Goal: Task Accomplishment & Management: Complete application form

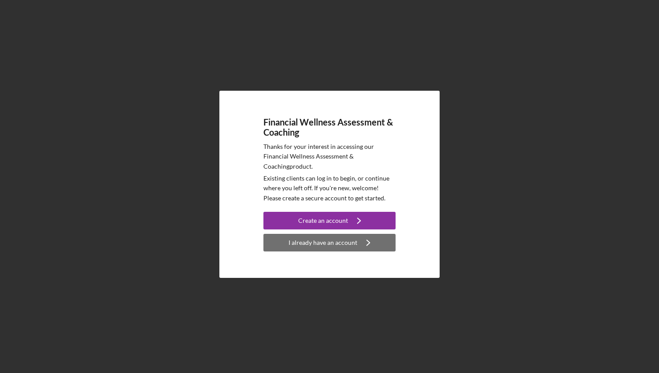
click at [362, 242] on icon "Icon/Navigate" at bounding box center [368, 243] width 22 height 22
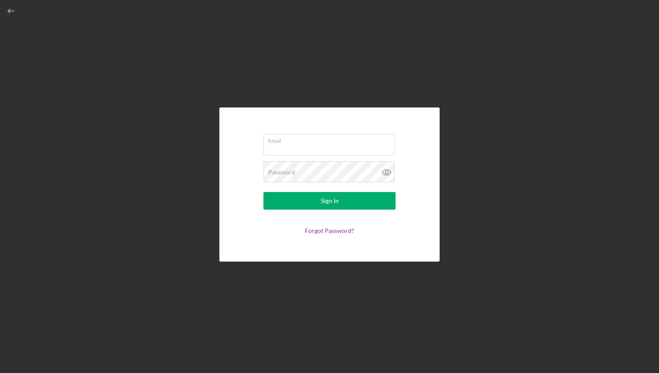
type input "[EMAIL_ADDRESS][DOMAIN_NAME]"
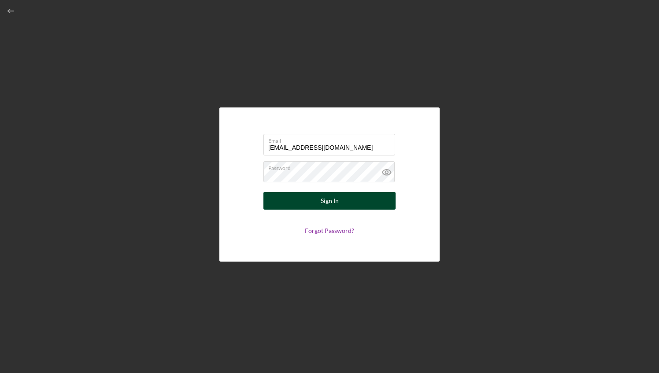
click at [323, 205] on div "Sign In" at bounding box center [330, 201] width 18 height 18
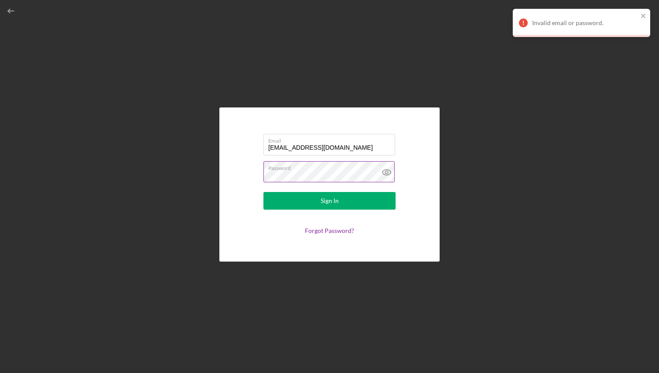
click at [387, 173] on icon at bounding box center [387, 172] width 22 height 22
click at [330, 227] on form "Email isaiah.30@icloud.com Password Sign In Forgot Password?" at bounding box center [329, 185] width 176 height 110
click at [327, 230] on link "Forgot Password?" at bounding box center [329, 230] width 49 height 7
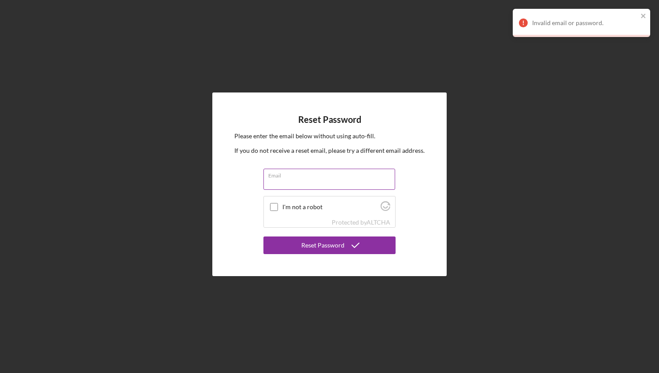
click at [291, 183] on input "Email" at bounding box center [330, 179] width 132 height 21
type input "isaiah.30@icloud.com"
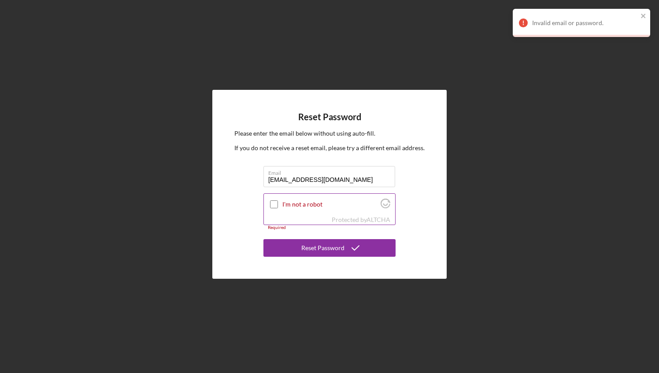
click at [276, 204] on input "I'm not a robot" at bounding box center [274, 205] width 8 height 8
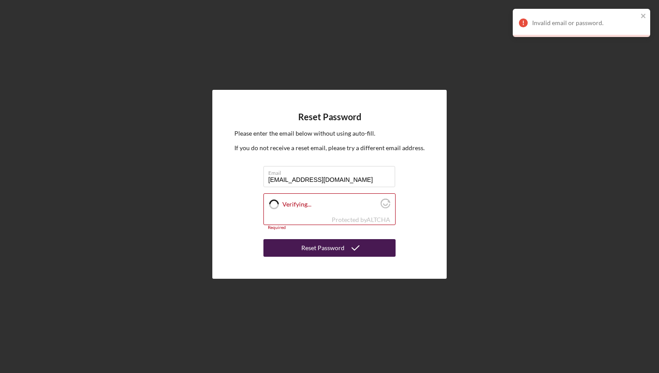
checkbox input "true"
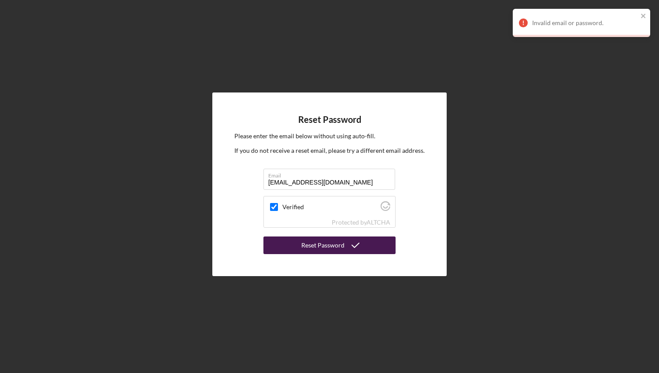
click at [301, 244] on button "Reset Password" at bounding box center [330, 246] width 132 height 18
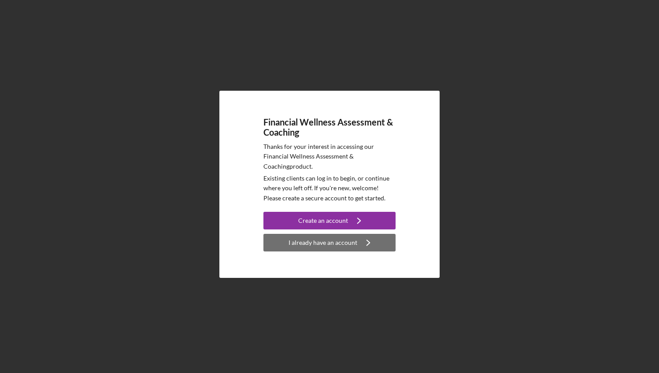
click at [334, 251] on div "I already have an account" at bounding box center [323, 243] width 69 height 18
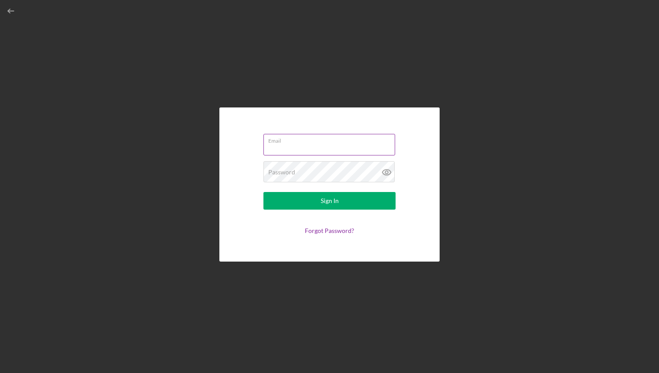
type input "isaiah.30@icloud.com"
click at [300, 153] on input "isaiah.30@icloud.com" at bounding box center [330, 144] width 132 height 21
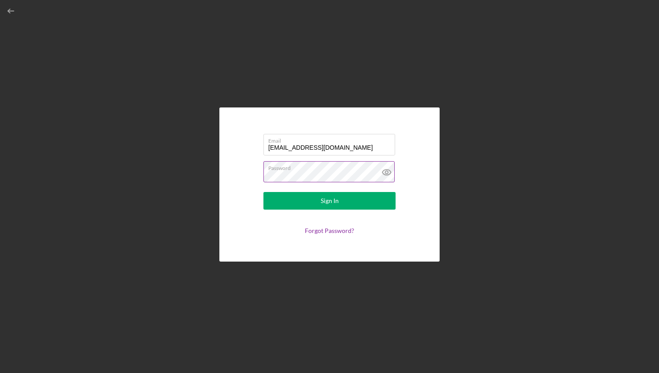
click at [393, 169] on icon at bounding box center [387, 172] width 22 height 22
click at [264, 192] on button "Sign In" at bounding box center [330, 201] width 132 height 18
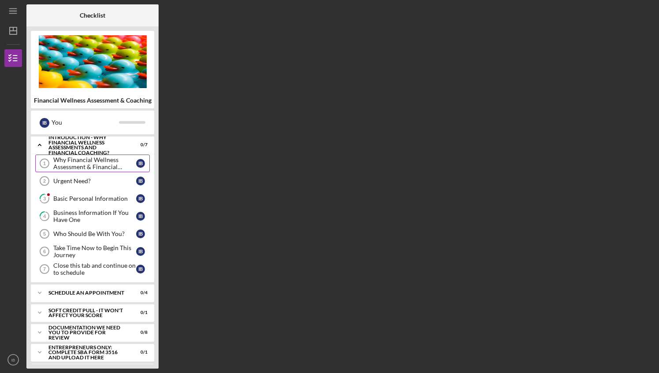
click at [79, 163] on div "Why Financial Wellness Assessment & Financial Coaching?" at bounding box center [94, 163] width 83 height 14
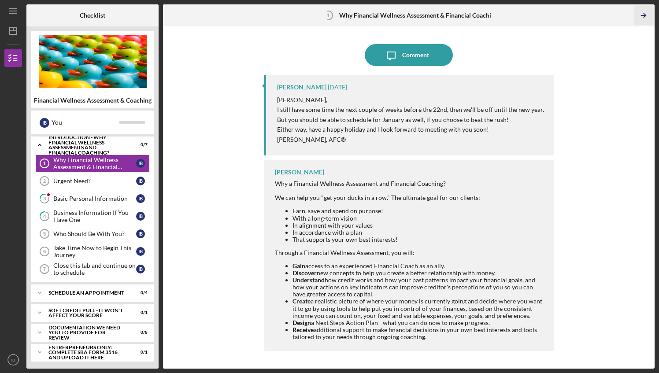
click at [640, 12] on icon "Icon/Table Pagination Arrow" at bounding box center [644, 16] width 20 height 20
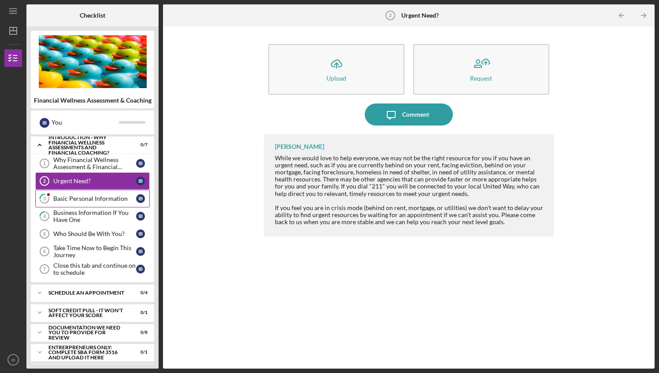
click at [92, 203] on link "3 Basic Personal Information I B" at bounding box center [92, 199] width 115 height 18
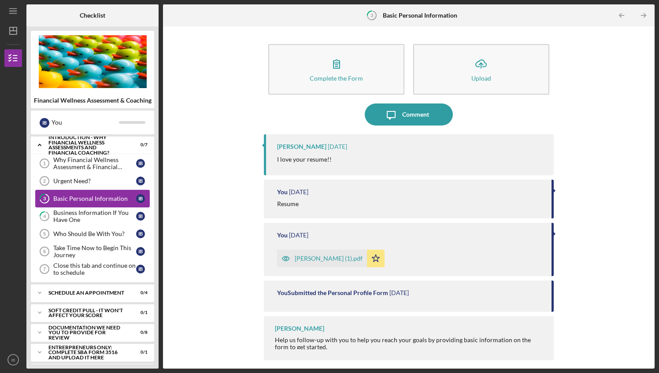
scroll to position [78, 0]
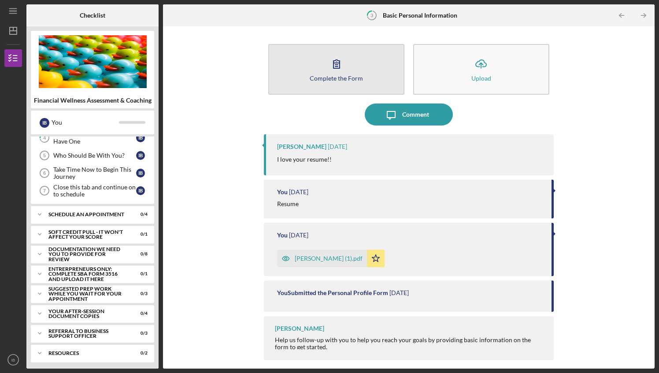
click at [342, 90] on button "Complete the Form Form" at bounding box center [336, 69] width 136 height 51
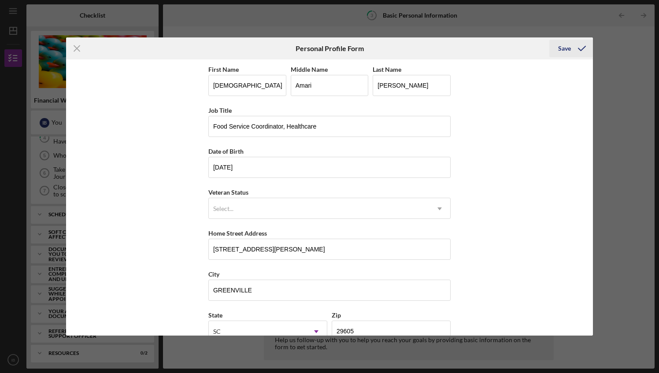
click at [577, 43] on icon "submit" at bounding box center [582, 48] width 22 height 22
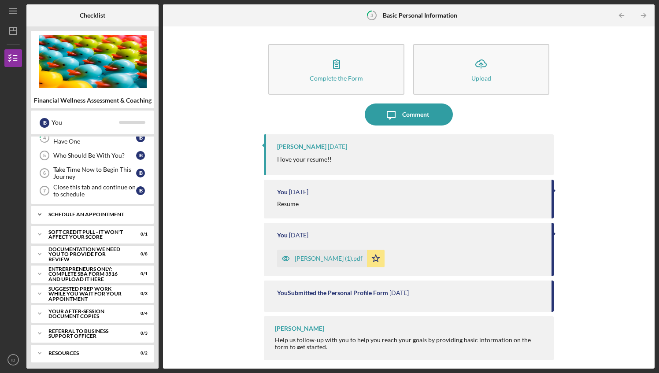
click at [127, 213] on div "Schedule An Appointment" at bounding box center [95, 214] width 95 height 5
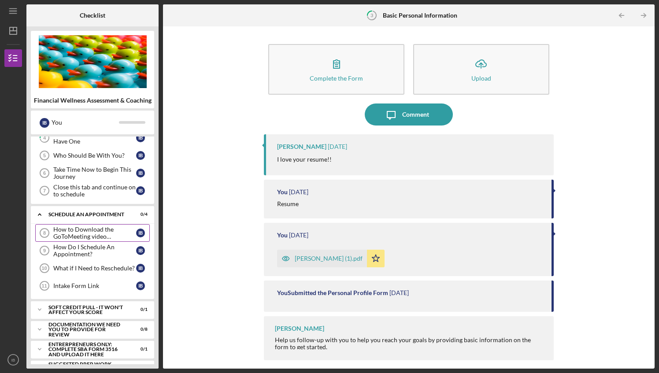
click at [106, 230] on div "How to Download the GoToMeeting video conference application." at bounding box center [94, 233] width 83 height 14
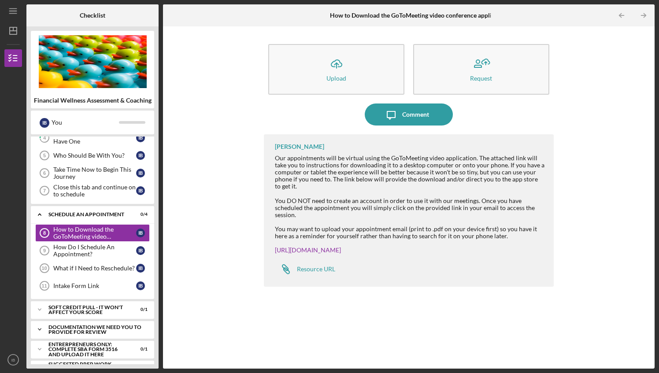
scroll to position [108, 0]
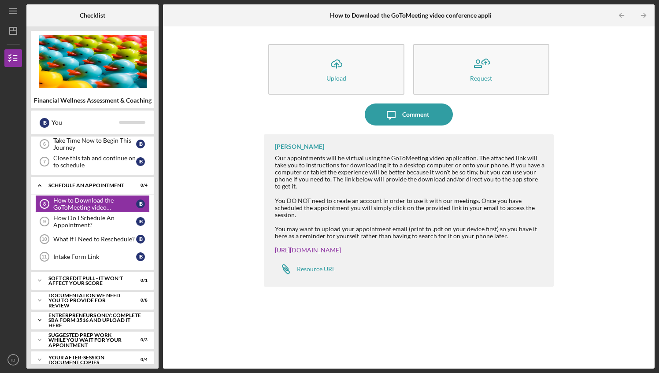
click at [112, 313] on div "Entrerpreneurs Only: Complete SBA Form 3516 and Upload it Here" at bounding box center [95, 320] width 95 height 15
click at [116, 337] on div "SBA Form if you Own or Want to Start a Business; Skip for Personal appointments" at bounding box center [94, 339] width 83 height 14
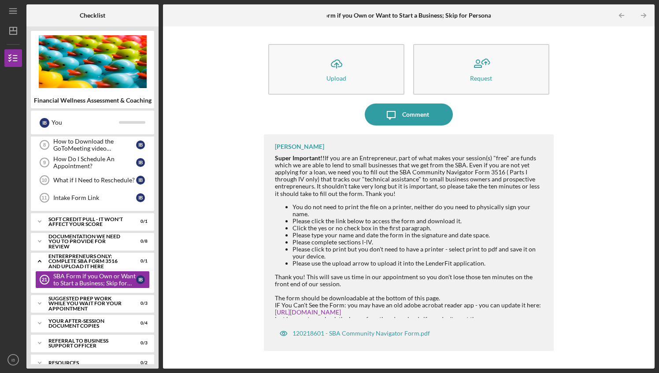
scroll to position [175, 0]
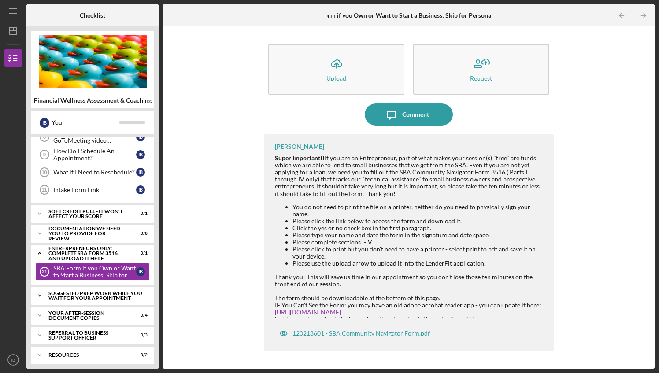
click at [106, 300] on div "Icon/Expander Suggested Prep Work While You Wait For Your Appointment 0 / 3" at bounding box center [92, 296] width 123 height 18
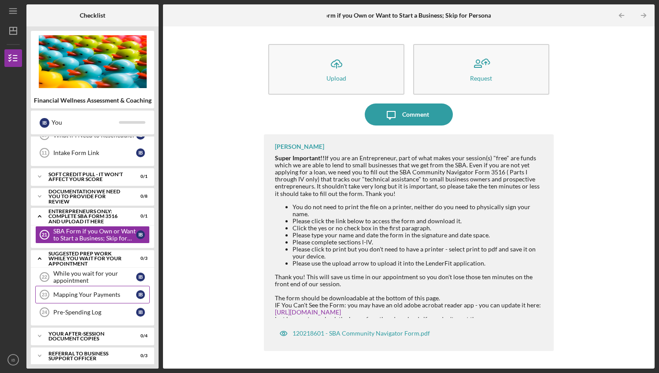
scroll to position [212, 0]
click at [107, 286] on link "Mapping Your Payments 23 Mapping Your Payments I B" at bounding box center [92, 295] width 115 height 18
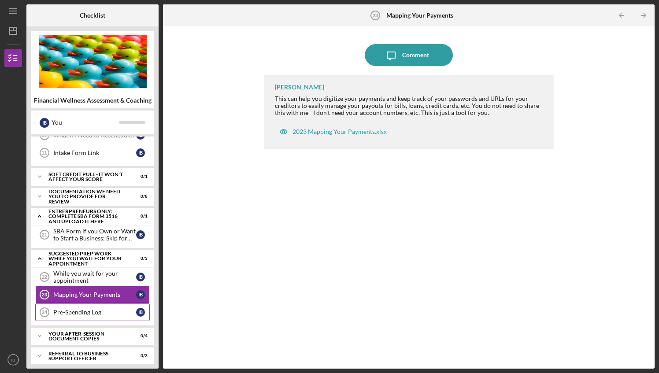
click at [102, 309] on div "Pre-Spending Log" at bounding box center [94, 312] width 83 height 7
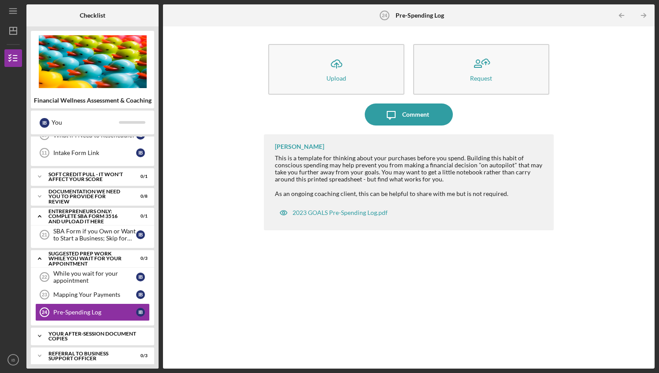
click at [99, 327] on div "Icon/Expander Your After-Session Document Copies 0 / 4" at bounding box center [92, 336] width 123 height 18
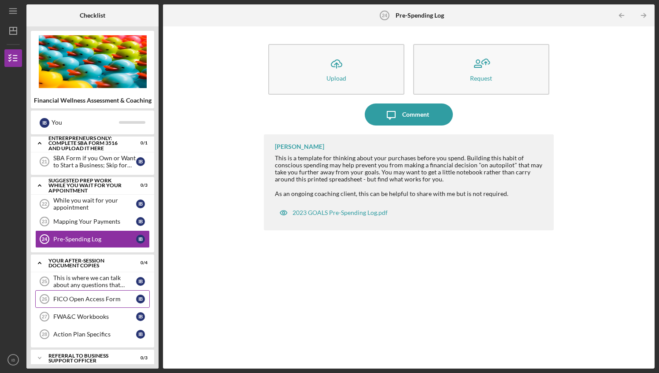
scroll to position [305, 0]
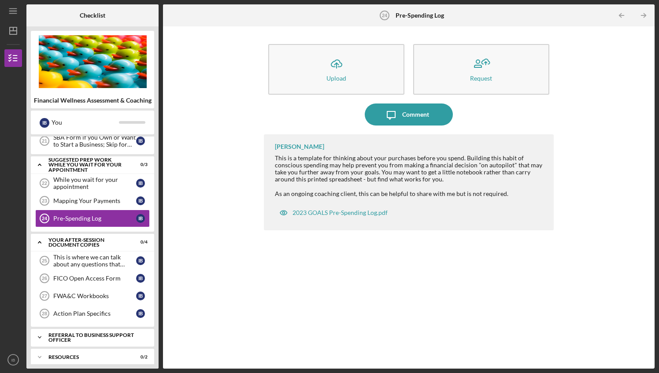
click at [92, 334] on div "Referral to Business Support Officer" at bounding box center [95, 338] width 95 height 10
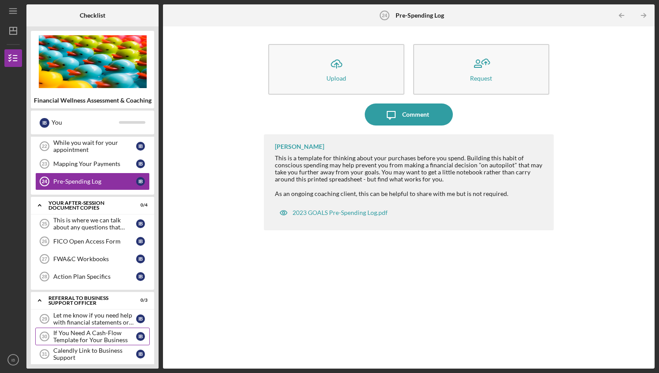
click at [104, 335] on div "If You Need A Cash-Flow Template for Your Business" at bounding box center [94, 337] width 83 height 14
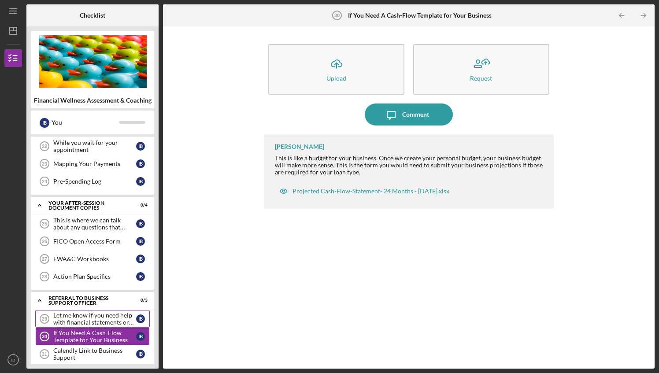
click at [99, 316] on div "Let me know if you need help with financial statements or business projections." at bounding box center [94, 319] width 83 height 14
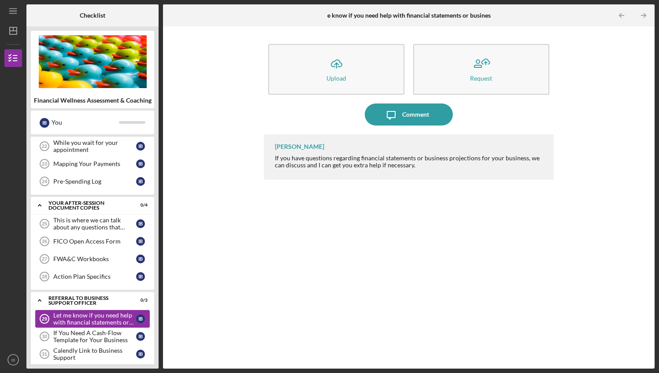
scroll to position [362, 0]
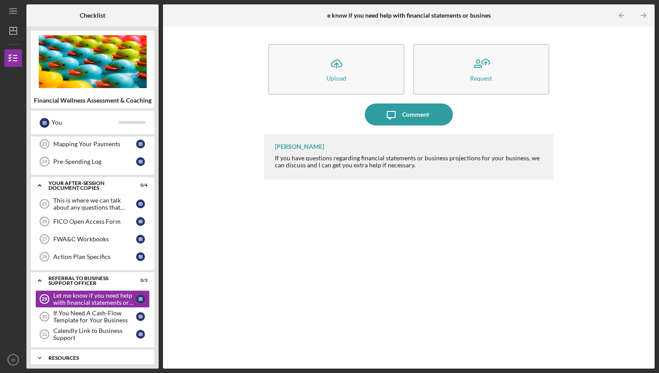
click at [90, 356] on div "Resources" at bounding box center [95, 358] width 95 height 5
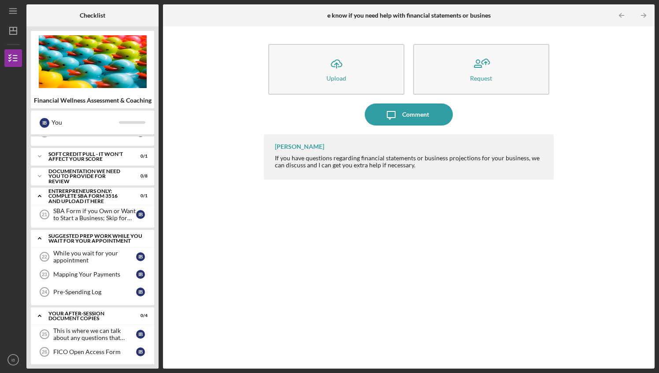
scroll to position [231, 0]
click at [110, 181] on div "Icon/Expander Documentation We Need You To Provide For Review 0 / 8" at bounding box center [92, 177] width 123 height 18
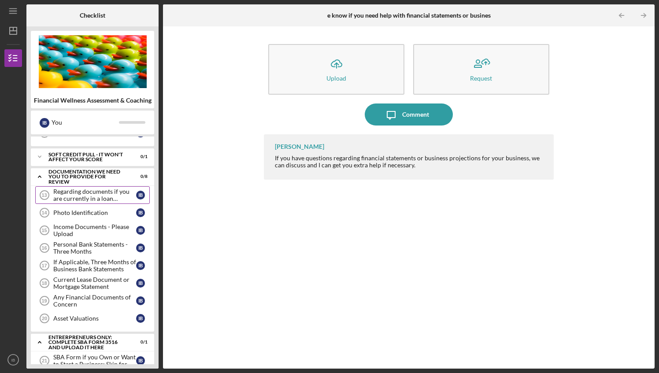
click at [104, 196] on div "Regarding documents if you are currently in a loan application" at bounding box center [94, 195] width 83 height 14
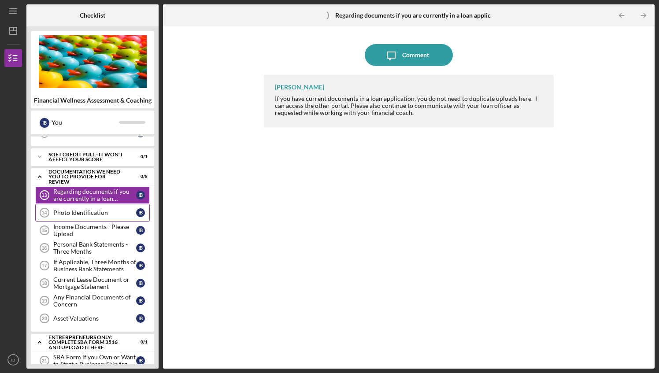
click at [108, 204] on link "Photo Identification 14 Photo Identification I B" at bounding box center [92, 213] width 115 height 18
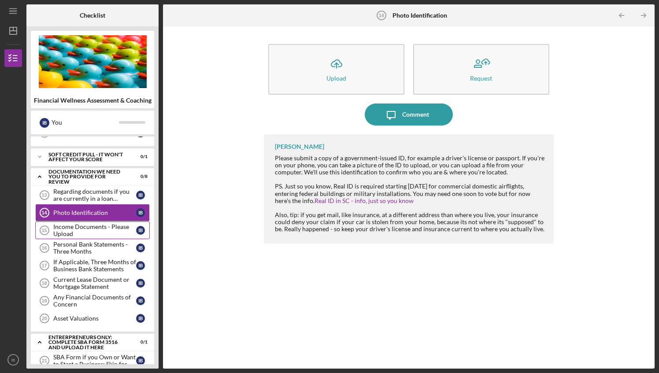
click at [102, 223] on div "Income Documents - Please Upload" at bounding box center [94, 230] width 83 height 14
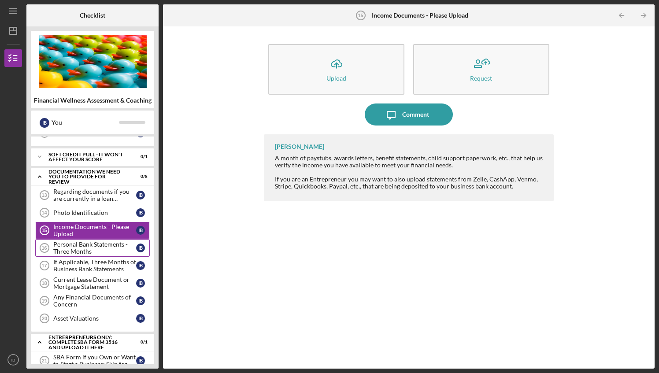
click at [99, 245] on div "Personal Bank Statements - Three Months" at bounding box center [94, 248] width 83 height 14
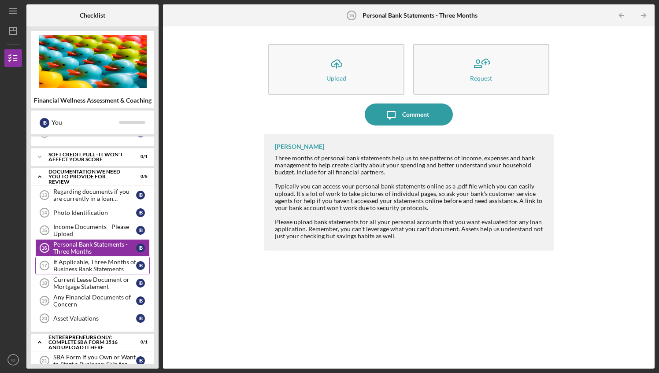
click at [97, 259] on div "If Applicable, Three Months of Business Bank Statements" at bounding box center [94, 266] width 83 height 14
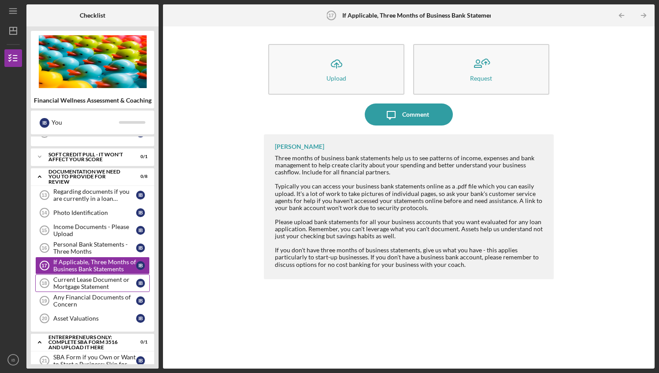
click at [94, 276] on div "Current Lease Document or Mortgage Statement" at bounding box center [94, 283] width 83 height 14
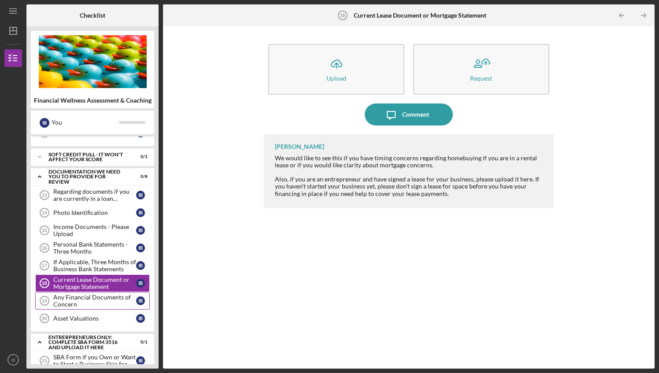
click at [93, 294] on div "Any Financial Documents of Concern" at bounding box center [94, 301] width 83 height 14
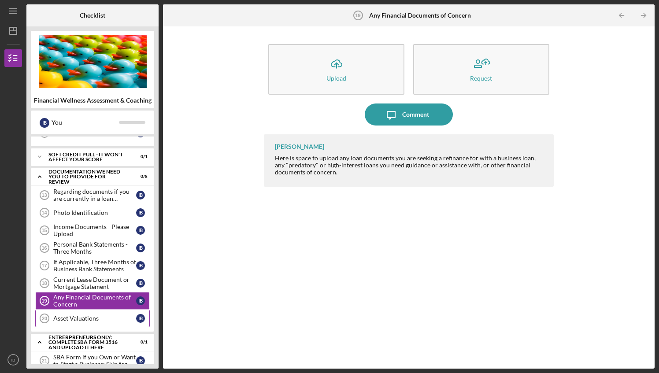
click at [90, 315] on div "Asset Valuations" at bounding box center [94, 318] width 83 height 7
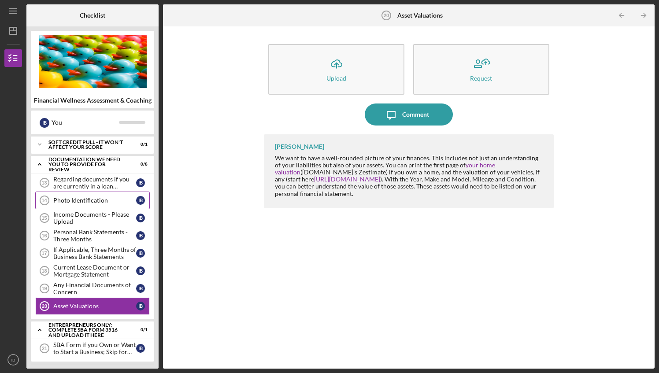
scroll to position [243, 0]
click at [115, 184] on div "Regarding documents if you are currently in a loan application" at bounding box center [94, 183] width 83 height 14
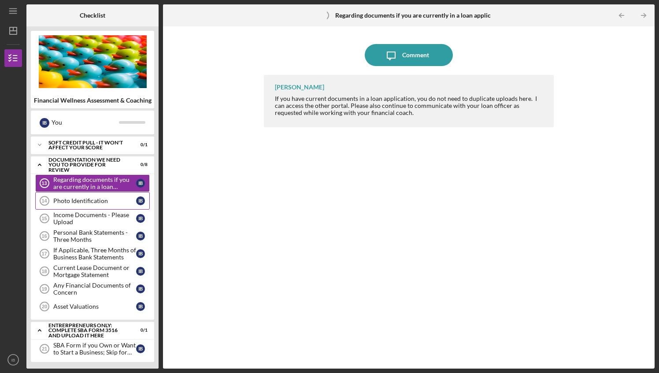
click at [114, 197] on div "Photo Identification" at bounding box center [94, 200] width 83 height 7
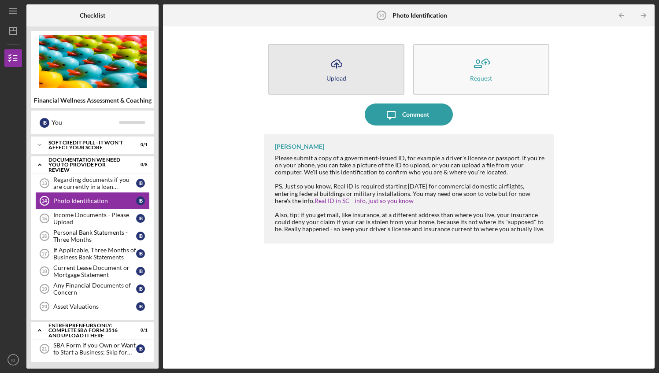
click at [344, 80] on div "Upload" at bounding box center [337, 78] width 20 height 7
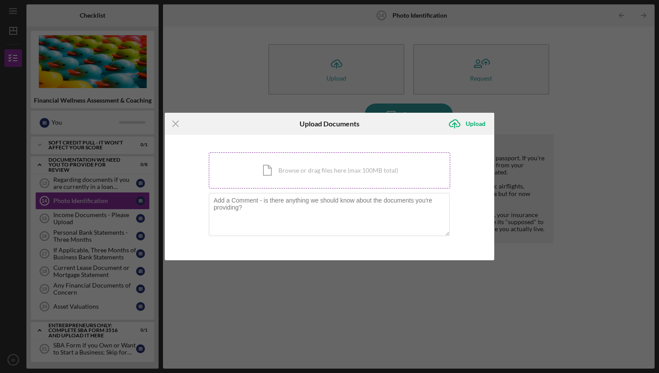
click at [305, 175] on div "Icon/Document Browse or drag files here (max 100MB total) Tap to choose files o…" at bounding box center [329, 170] width 241 height 36
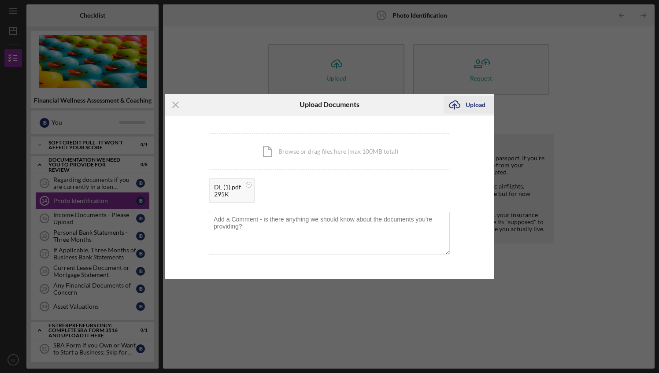
click at [472, 104] on div "Upload" at bounding box center [476, 105] width 20 height 18
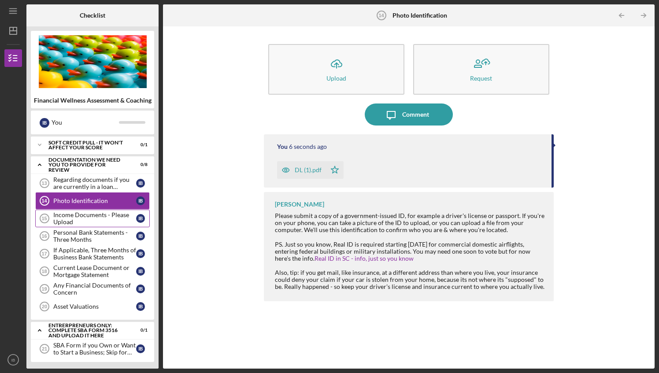
click at [102, 212] on div "Income Documents - Please Upload" at bounding box center [94, 219] width 83 height 14
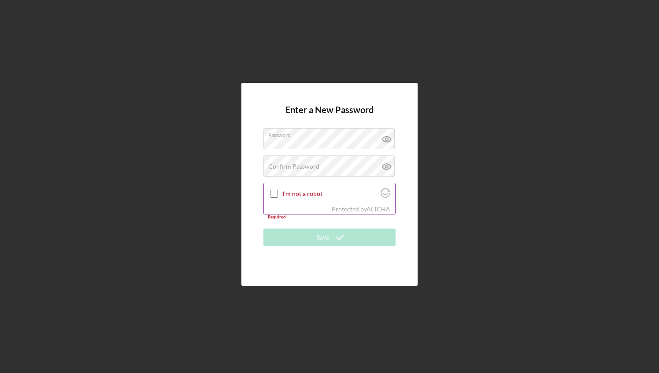
click at [279, 213] on div "Protected by [PERSON_NAME]" at bounding box center [329, 209] width 131 height 10
click at [282, 167] on label "Confirm Password" at bounding box center [293, 166] width 51 height 7
click at [270, 191] on div at bounding box center [274, 194] width 11 height 11
click at [271, 193] on input "I'm not a robot" at bounding box center [274, 194] width 8 height 8
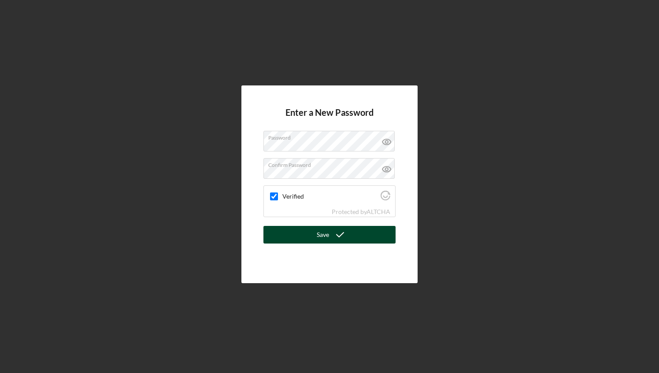
click at [334, 238] on icon "submit" at bounding box center [340, 235] width 22 height 22
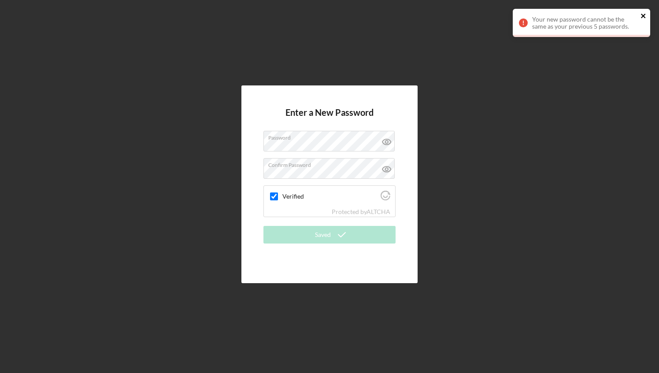
click at [643, 14] on icon "close" at bounding box center [644, 15] width 6 height 7
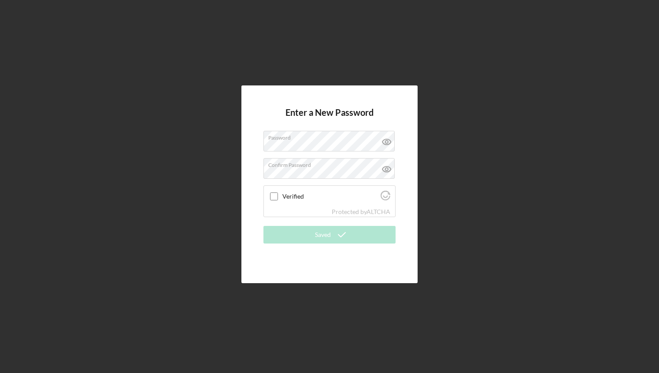
checkbox input "true"
